Goal: Check status: Check status

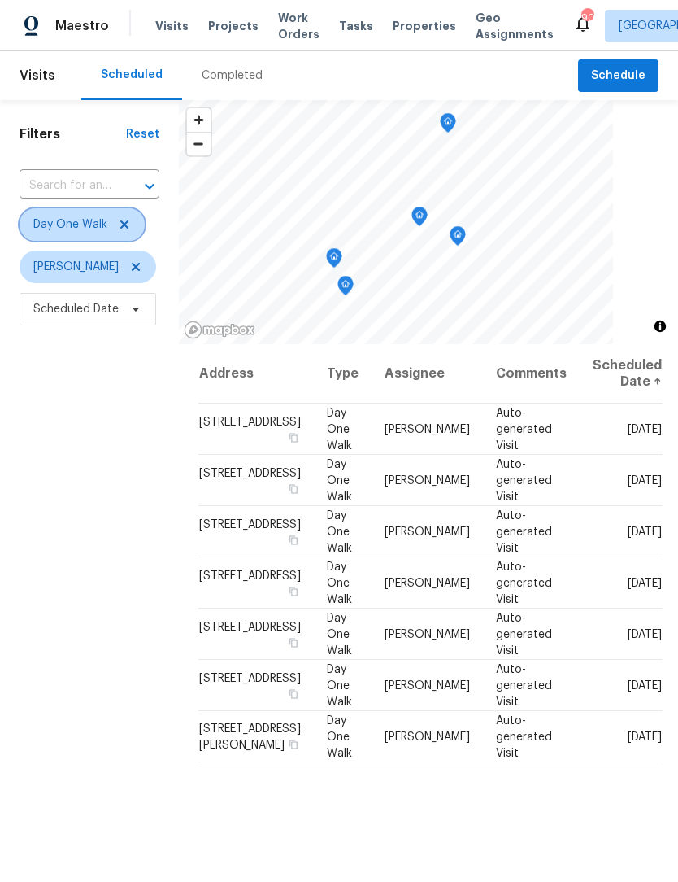
click at [131, 216] on span "Day One Walk" at bounding box center [82, 224] width 125 height 33
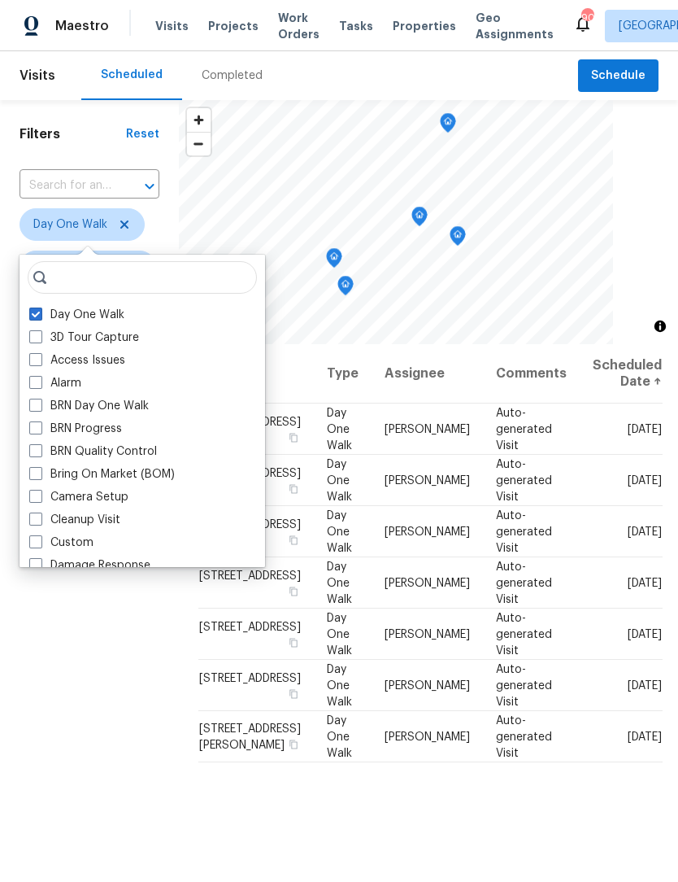
click at [238, 75] on div "Completed" at bounding box center [232, 75] width 61 height 16
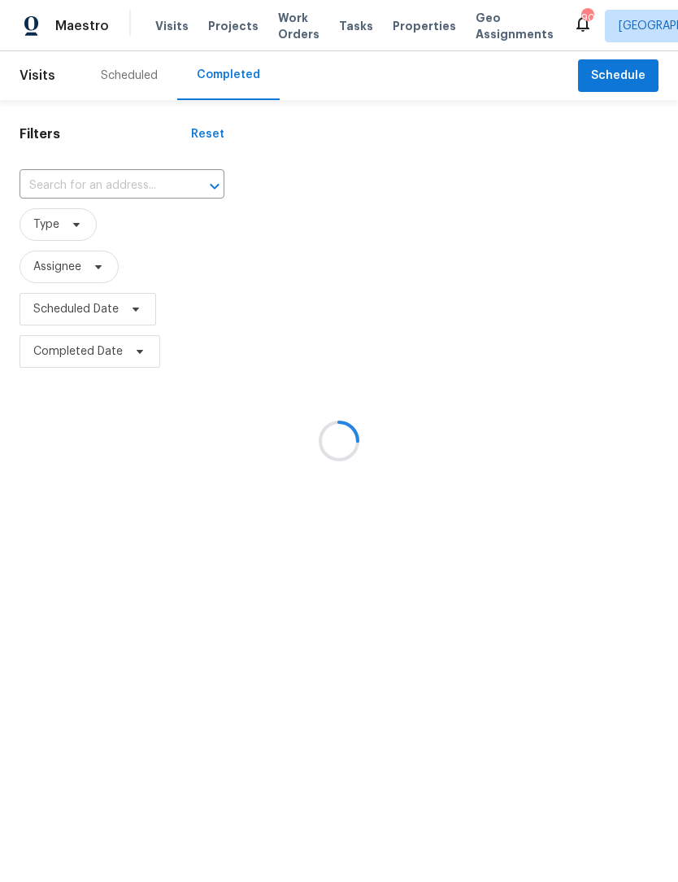
click at [120, 184] on div at bounding box center [339, 441] width 678 height 882
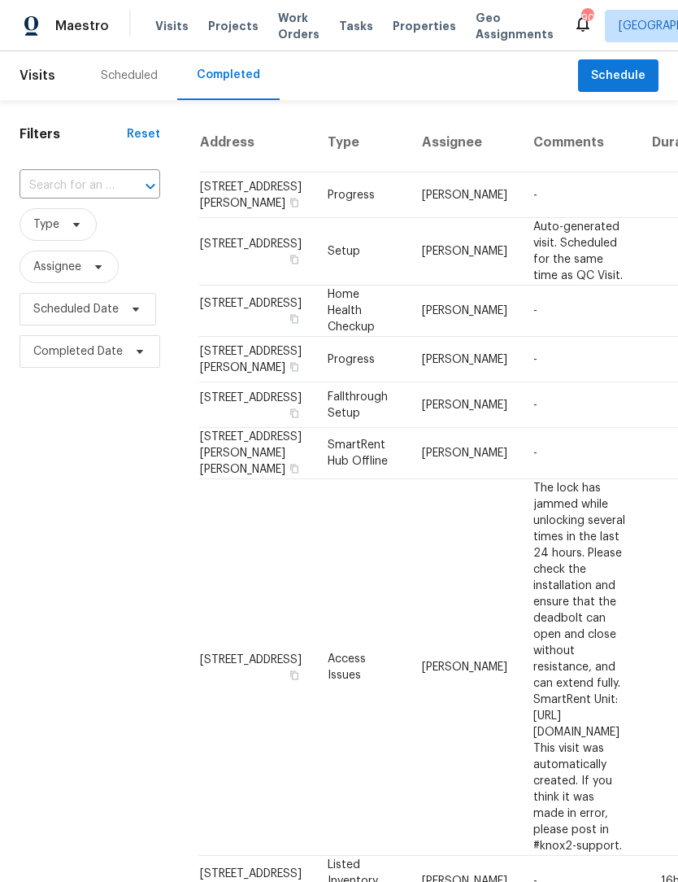
click at [93, 189] on input "text" at bounding box center [67, 185] width 95 height 25
type input "681 rox"
click at [109, 237] on li "681 Roxboro Trce, Lawrenceville, GA 30044" at bounding box center [89, 223] width 138 height 27
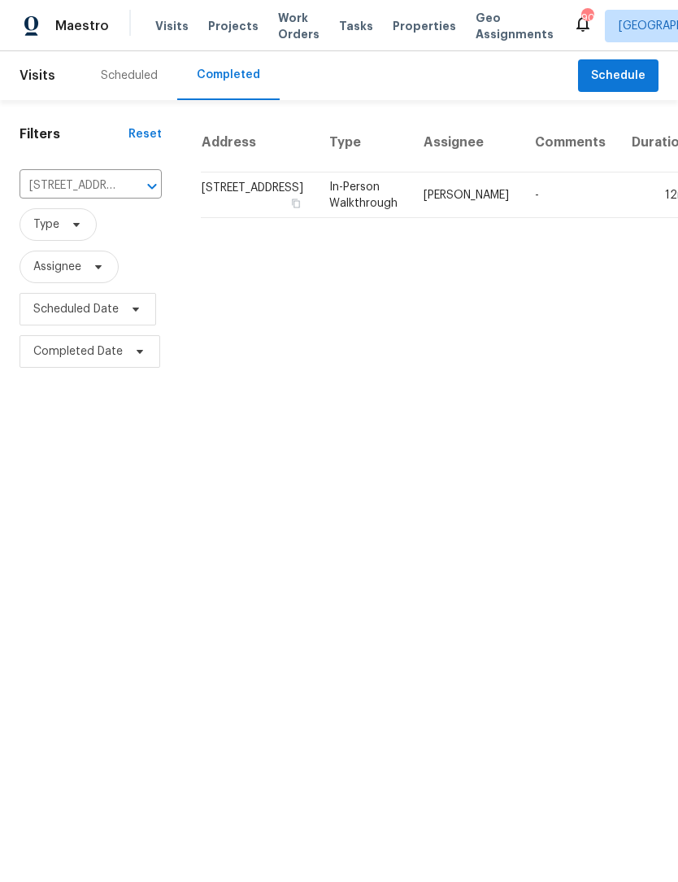
click at [343, 186] on td "In-Person Walkthrough" at bounding box center [363, 195] width 94 height 46
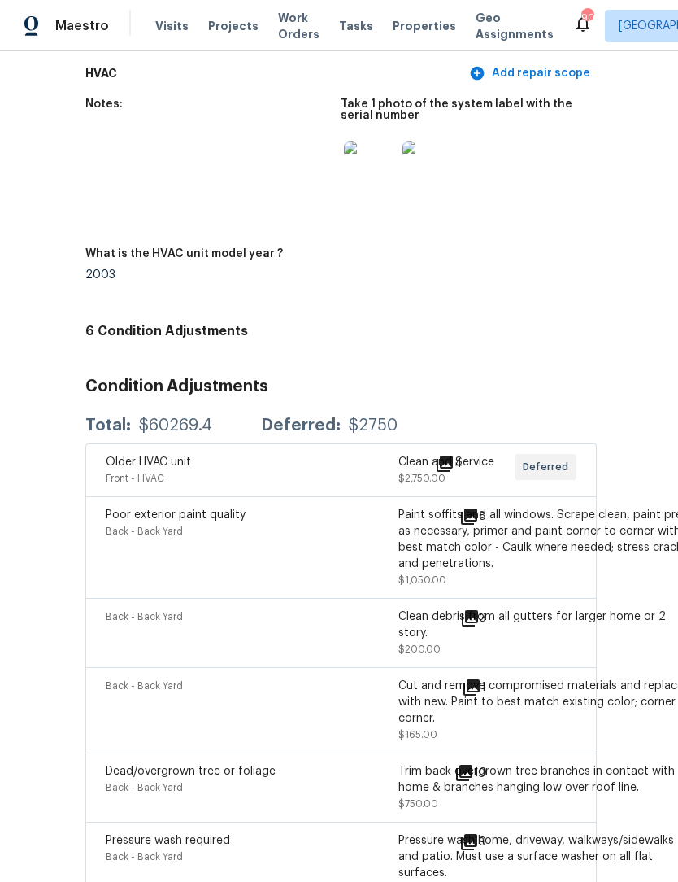
scroll to position [1459, 109]
